Goal: Find specific page/section: Find specific page/section

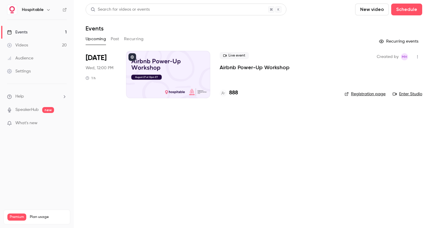
click at [233, 64] on p "Airbnb Power-Up Workshop" at bounding box center [255, 67] width 70 height 7
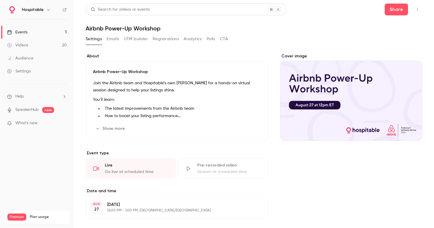
click at [116, 39] on button "Emails" at bounding box center [113, 38] width 12 height 9
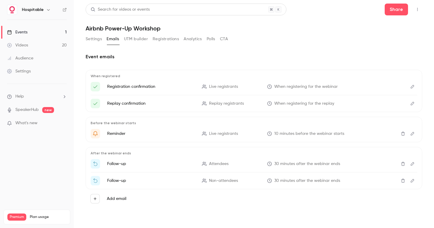
click at [92, 39] on button "Settings" at bounding box center [94, 38] width 16 height 9
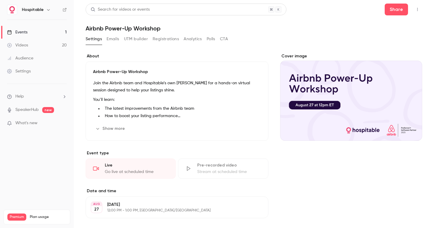
click at [210, 39] on button "Polls" at bounding box center [211, 38] width 9 height 9
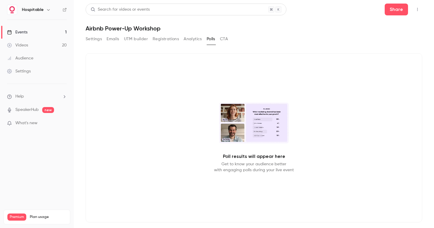
click at [98, 36] on button "Settings" at bounding box center [94, 38] width 16 height 9
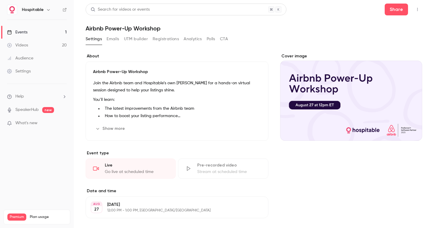
click at [414, 9] on button "button" at bounding box center [417, 9] width 9 height 9
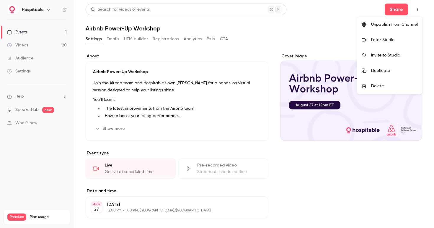
click at [383, 42] on div "Enter Studio" at bounding box center [394, 40] width 47 height 6
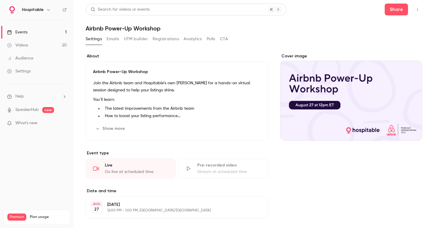
click at [161, 38] on button "Registrations" at bounding box center [166, 38] width 26 height 9
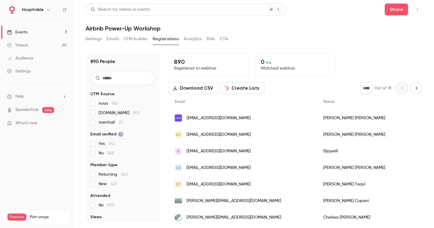
click at [178, 62] on p "890" at bounding box center [209, 61] width 70 height 7
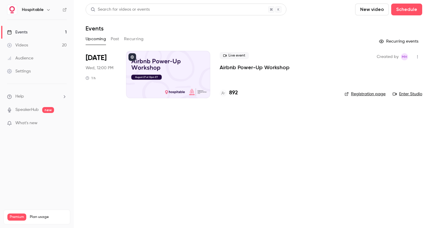
click at [272, 68] on p "Airbnb Power-Up Workshop" at bounding box center [255, 67] width 70 height 7
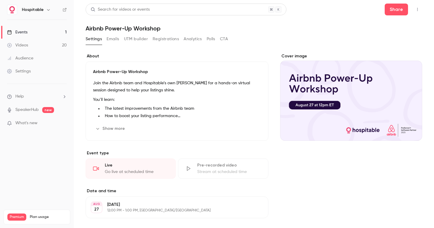
click at [417, 10] on icon "button" at bounding box center [417, 9] width 5 height 4
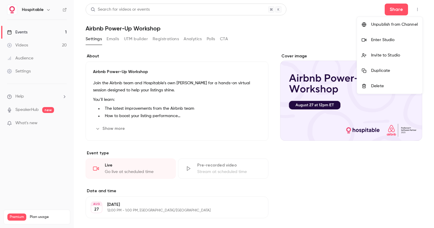
click at [389, 40] on div "Enter Studio" at bounding box center [394, 40] width 47 height 6
